Goal: Information Seeking & Learning: Find specific fact

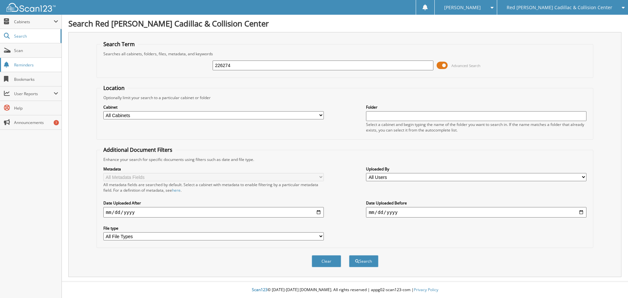
type input "226274"
click at [349, 255] on button "Search" at bounding box center [363, 261] width 29 height 12
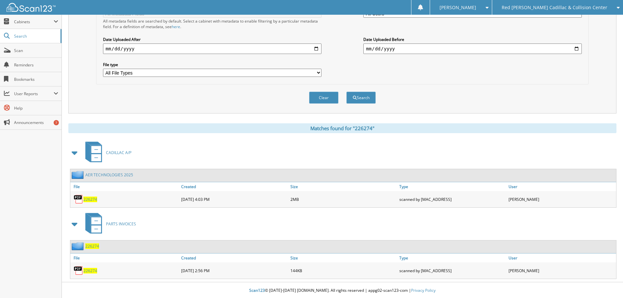
scroll to position [165, 0]
click at [94, 197] on span "226274" at bounding box center [90, 199] width 14 height 6
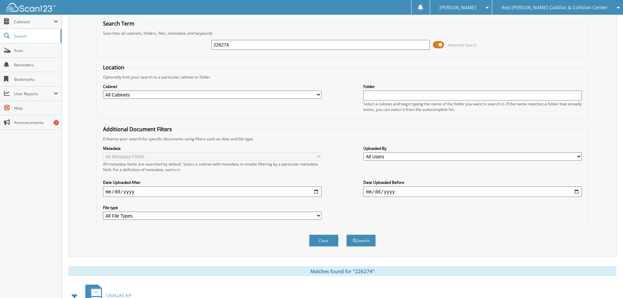
scroll to position [0, 0]
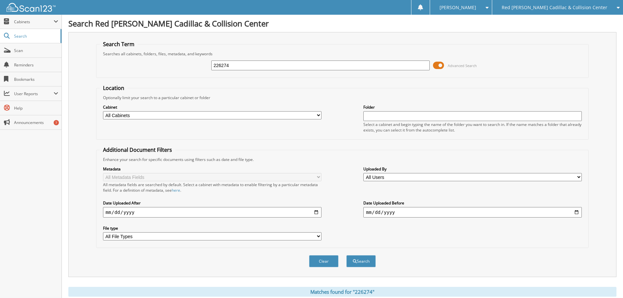
drag, startPoint x: 254, startPoint y: 67, endPoint x: 183, endPoint y: 75, distance: 71.7
click at [183, 75] on fieldset "Search Term Searches all cabinets, folders, files, metadata, and keywords 22627…" at bounding box center [342, 59] width 493 height 37
type input "226318"
click at [346, 255] on button "Search" at bounding box center [360, 261] width 29 height 12
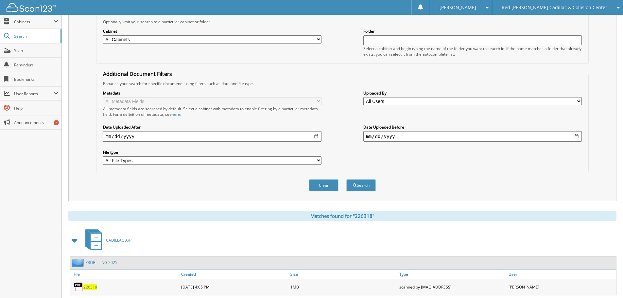
scroll to position [165, 0]
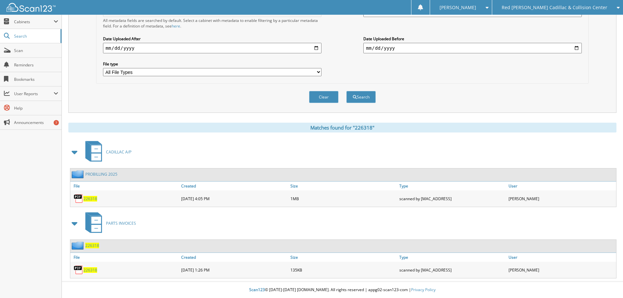
click at [91, 200] on span "226318" at bounding box center [90, 199] width 14 height 6
